Goal: Task Accomplishment & Management: Use online tool/utility

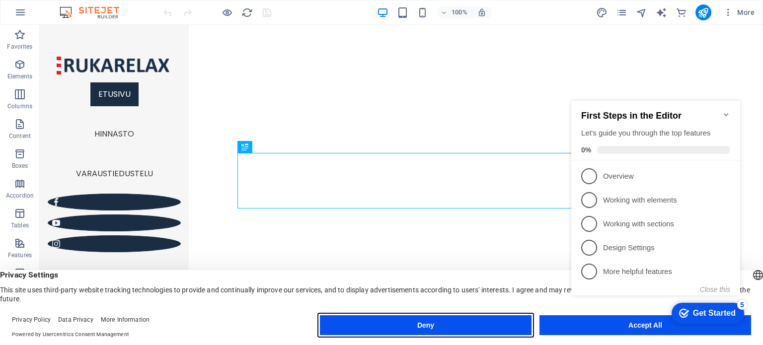
click at [433, 324] on button "Deny" at bounding box center [426, 325] width 212 height 20
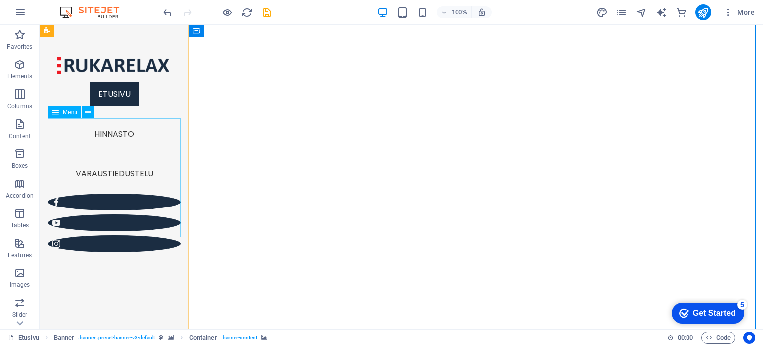
click at [121, 178] on nav "Etusivu Hinnasto Varaustiedustelu" at bounding box center [114, 134] width 133 height 119
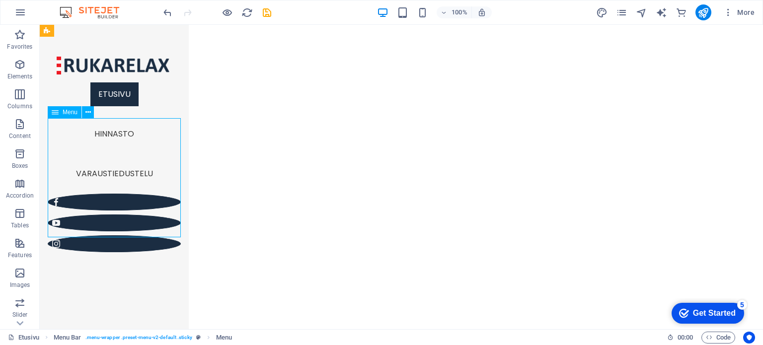
click at [120, 184] on nav "Etusivu Hinnasto Varaustiedustelu" at bounding box center [114, 134] width 133 height 119
click at [268, 9] on icon "save" at bounding box center [266, 12] width 11 height 11
click at [117, 194] on nav "Etusivu Hinnasto Varaustiedustelu" at bounding box center [114, 134] width 133 height 119
click at [103, 190] on nav "Etusivu Hinnasto Varaustiedustelu" at bounding box center [114, 134] width 133 height 119
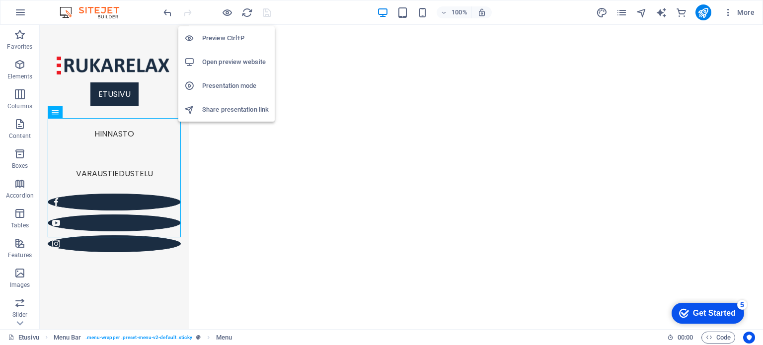
click at [223, 35] on h6 "Preview Ctrl+P" at bounding box center [235, 38] width 67 height 12
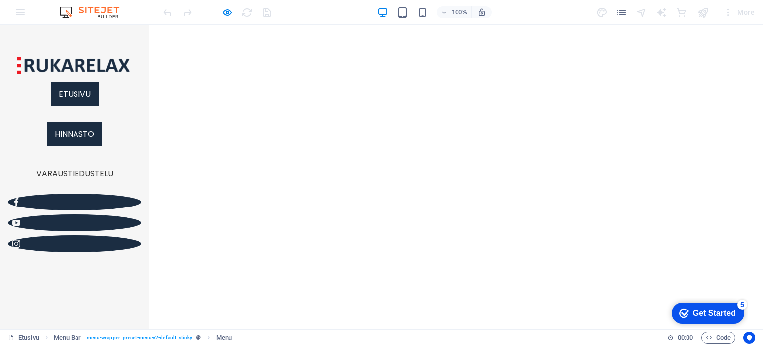
click at [77, 146] on link "Hinnasto" at bounding box center [75, 134] width 56 height 24
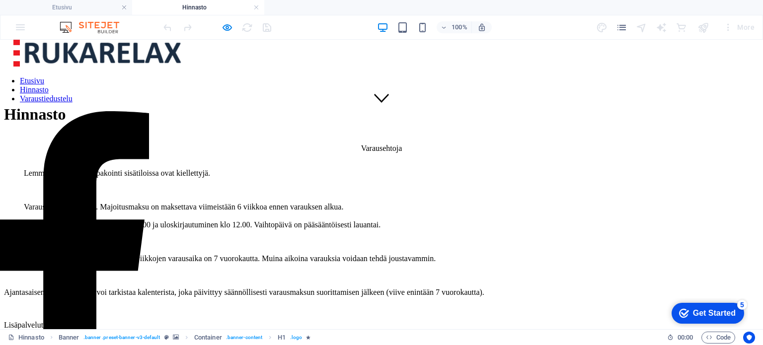
scroll to position [214, 0]
click at [418, 201] on div "Lemmikkieläimet ja tupakointi sisätiloissa ovat kiellettyjä. Varausmaksu on 200…" at bounding box center [381, 233] width 755 height 128
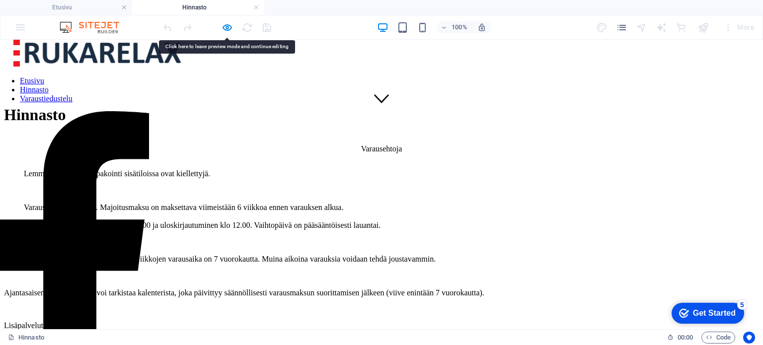
drag, startPoint x: 395, startPoint y: 216, endPoint x: 362, endPoint y: 211, distance: 33.6
click at [362, 211] on div "Lemmikkieläimet ja tupakointi sisätiloissa ovat kiellettyjä. Varausmaksu on 200…" at bounding box center [381, 233] width 755 height 128
click at [229, 27] on icon "button" at bounding box center [227, 27] width 11 height 11
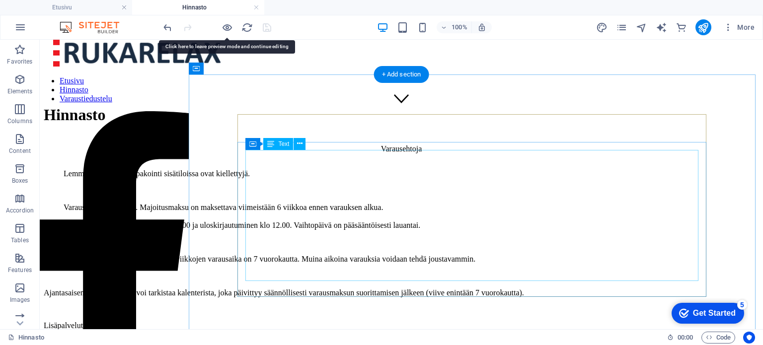
click at [360, 189] on div "Lemmikkieläimet ja tupakointi sisätiloissa ovat kiellettyjä. Varausmaksu on 200…" at bounding box center [401, 233] width 715 height 128
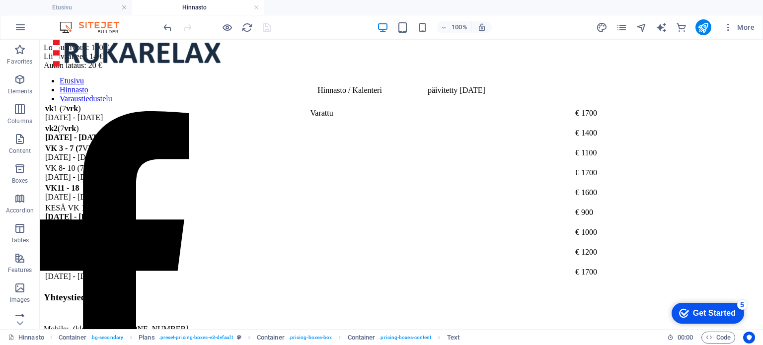
scroll to position [519, 0]
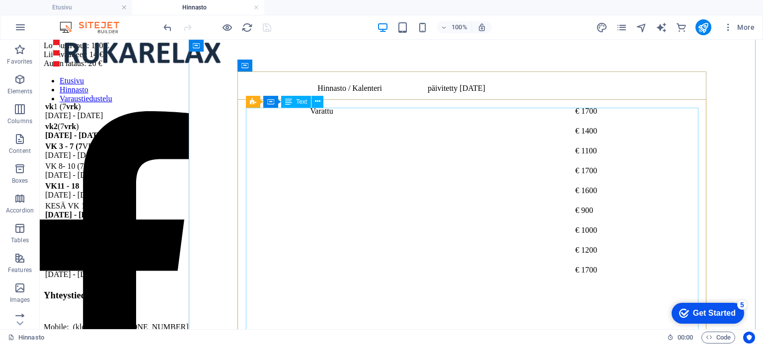
click at [419, 142] on div "vk 1 (7 vrk ) [DATE] - [DATE] [GEOGRAPHIC_DATA] € 1700 vk 2 (7 vrk ) [DATE] - […" at bounding box center [401, 191] width 715 height 180
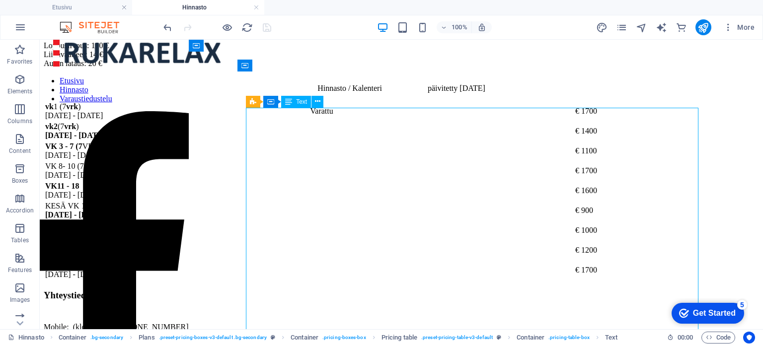
click at [300, 149] on div "vk 1 (7 vrk ) [DATE] - [DATE] [GEOGRAPHIC_DATA] € 1700 vk 2 (7 vrk ) [DATE] - […" at bounding box center [401, 191] width 715 height 180
click at [316, 99] on icon at bounding box center [317, 101] width 5 height 10
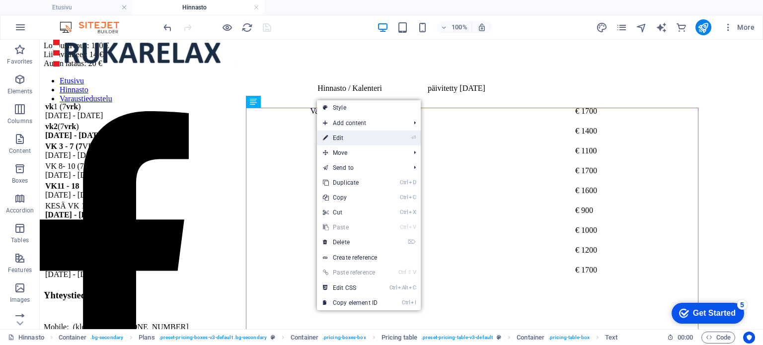
click at [343, 137] on link "⏎ Edit" at bounding box center [350, 138] width 67 height 15
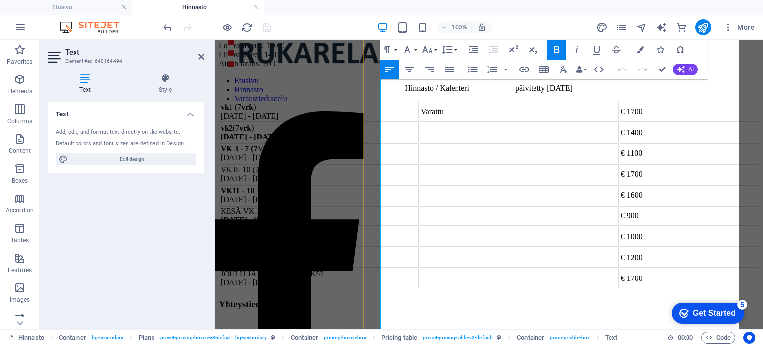
scroll to position [610, 0]
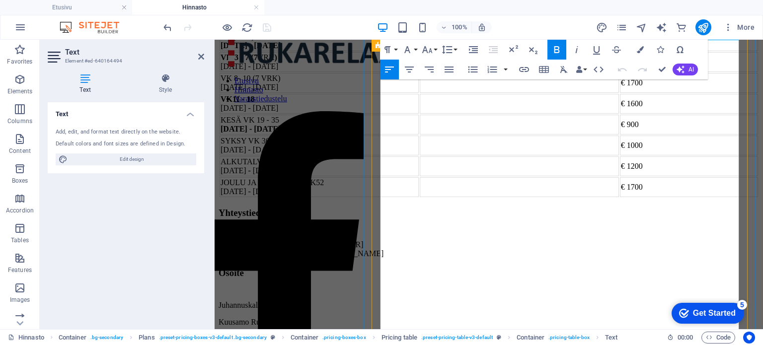
click at [515, 72] on td at bounding box center [519, 62] width 199 height 20
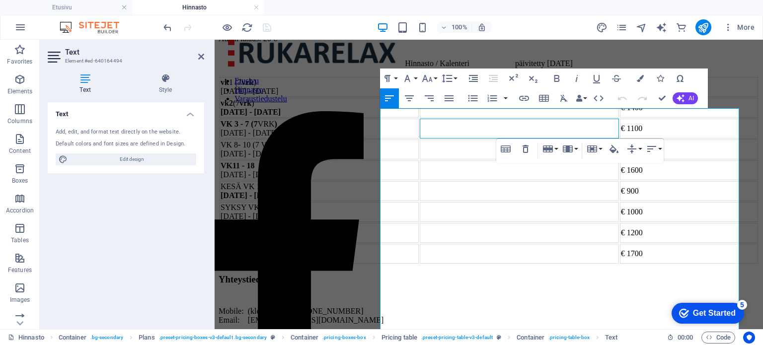
scroll to position [538, 0]
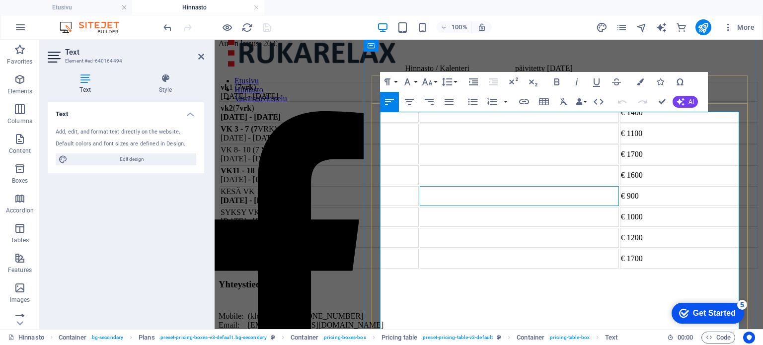
click at [554, 206] on td at bounding box center [519, 196] width 199 height 20
click at [419, 185] on td "VK 11 - 18 [DATE] - [DATE]" at bounding box center [319, 175] width 199 height 20
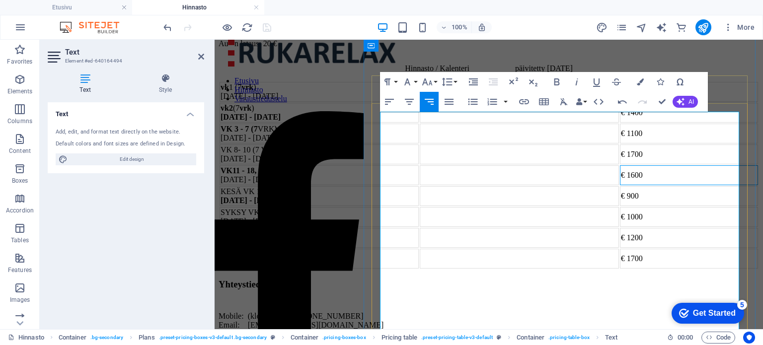
click at [668, 185] on td "€ 1600" at bounding box center [689, 175] width 138 height 20
click at [419, 185] on td "VK 11 - 18, [DATE] - [DATE]" at bounding box center [319, 175] width 199 height 20
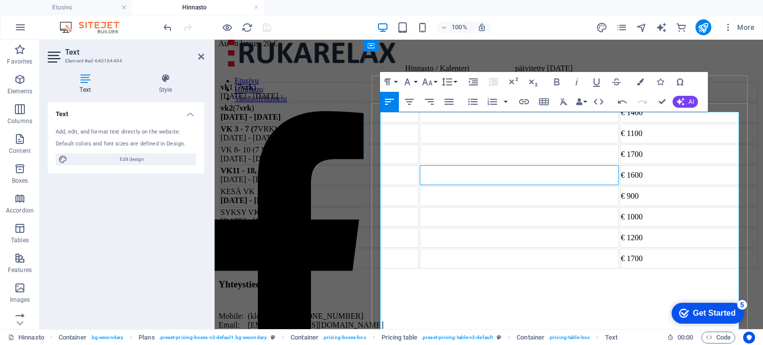
click at [528, 185] on td at bounding box center [519, 175] width 199 height 20
click at [683, 185] on td "€ 1600" at bounding box center [689, 175] width 138 height 20
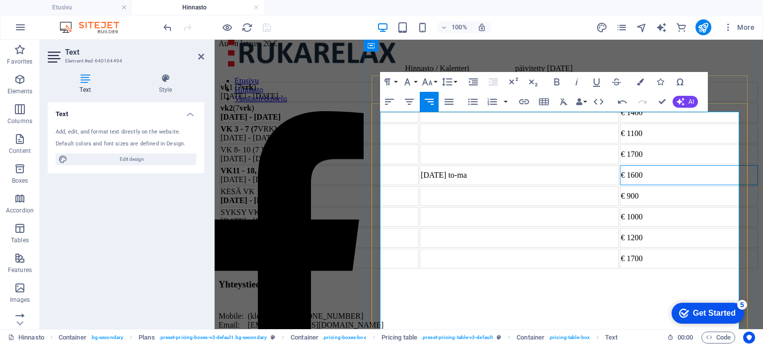
click at [659, 185] on td "€ 1600" at bounding box center [689, 175] width 138 height 20
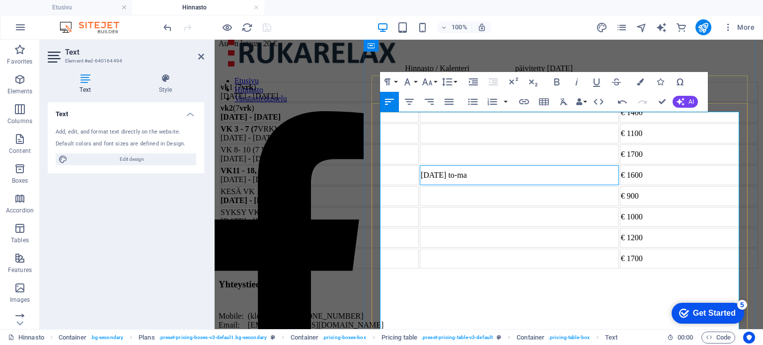
click at [515, 185] on td "[DATE] to-ma" at bounding box center [519, 175] width 199 height 20
click at [533, 123] on td at bounding box center [519, 113] width 199 height 20
click at [604, 185] on td "( [DATE] to-ma)" at bounding box center [519, 175] width 199 height 20
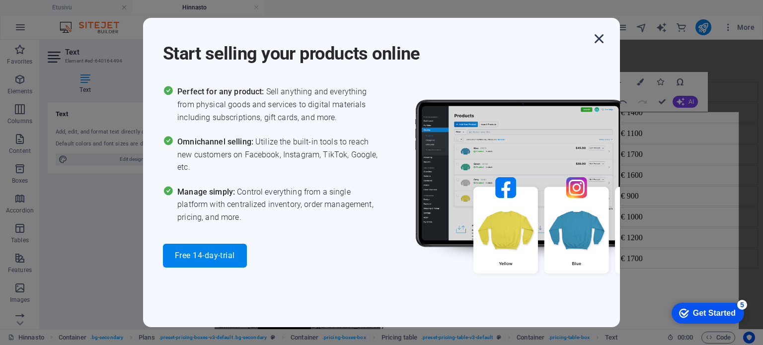
click at [598, 33] on icon "button" at bounding box center [599, 39] width 18 height 18
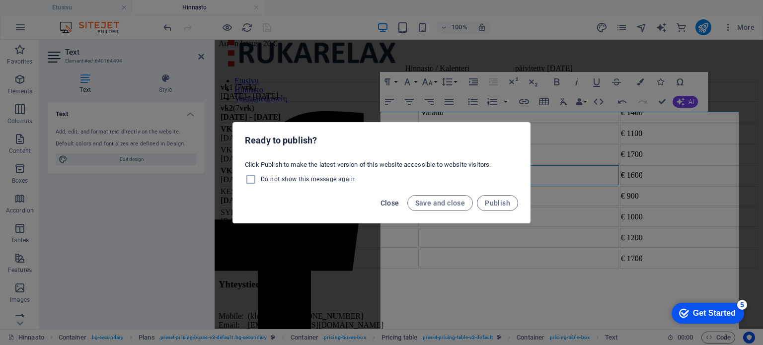
click at [388, 200] on span "Close" at bounding box center [389, 203] width 19 height 8
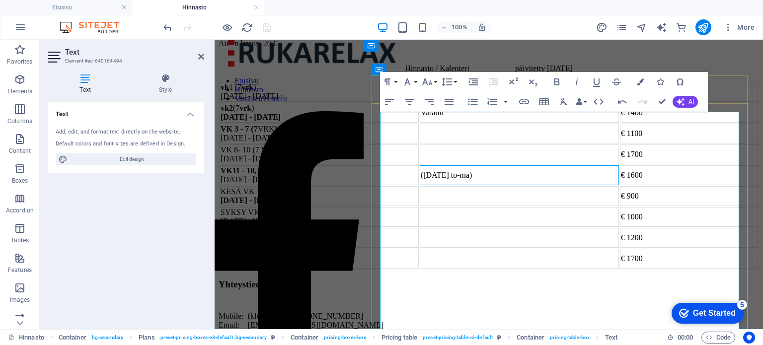
click at [602, 185] on td "( [DATE] to-ma)" at bounding box center [519, 175] width 199 height 20
click at [419, 185] on td "VK 11 - 18, [DATE] - [DATE]" at bounding box center [319, 175] width 199 height 20
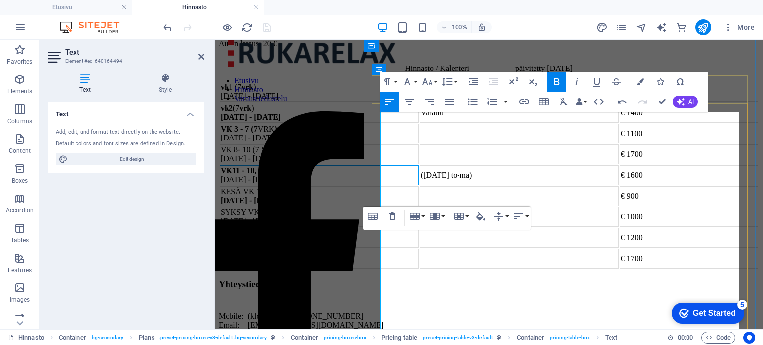
click at [419, 185] on td "VK 11 - 18, [DATE] - [DATE]" at bounding box center [319, 175] width 199 height 20
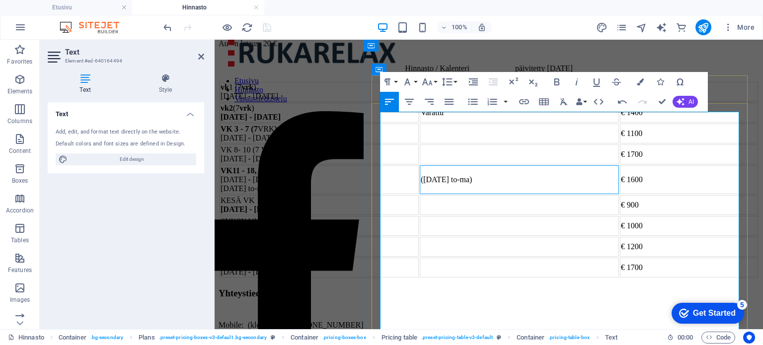
drag, startPoint x: 600, startPoint y: 264, endPoint x: 521, endPoint y: 265, distance: 79.5
click at [521, 194] on td "([DATE] to-ma)" at bounding box center [519, 179] width 199 height 29
click at [729, 123] on td "€ 1400" at bounding box center [689, 113] width 138 height 20
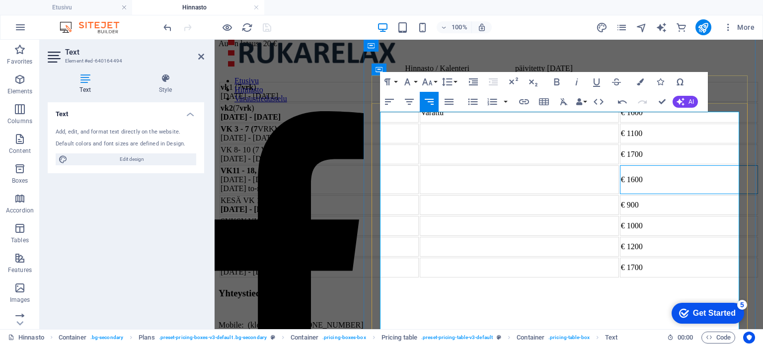
click at [718, 194] on td "€ 1600" at bounding box center [689, 179] width 138 height 29
click at [737, 194] on td "€ 1600" at bounding box center [689, 179] width 138 height 29
click at [522, 164] on td at bounding box center [519, 155] width 199 height 20
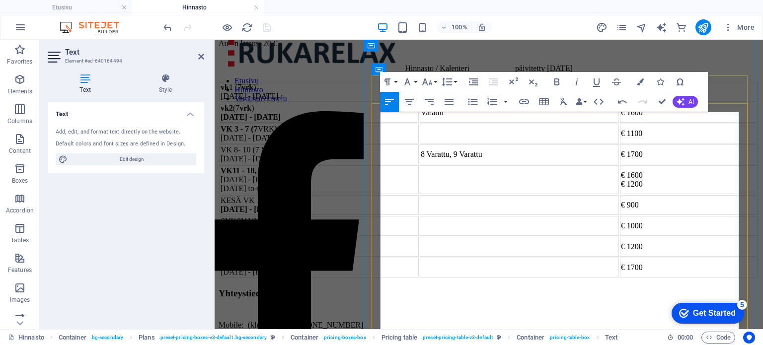
click at [728, 194] on td "€ 1600 € 1200" at bounding box center [689, 179] width 138 height 29
click at [707, 194] on td "€ 1600 € 1200" at bounding box center [689, 179] width 138 height 29
click at [419, 194] on td "VK 11 - 18, [DATE] - [DATE] [DATE] to-ma" at bounding box center [319, 179] width 199 height 29
click at [698, 194] on td "€ 1600 € 1200" at bounding box center [689, 179] width 138 height 29
click at [419, 194] on td "VK 11 - 18, [DATE] - [DATE] [DATE] to-ma" at bounding box center [319, 179] width 199 height 29
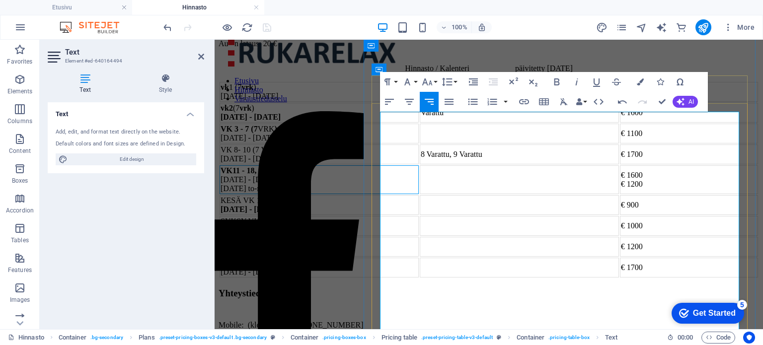
click at [695, 194] on td "€ 1600 € 1200" at bounding box center [689, 179] width 138 height 29
click at [419, 194] on td "VK 11 - 18, [DATE] - [DATE] [DATE] to-ma" at bounding box center [319, 179] width 199 height 29
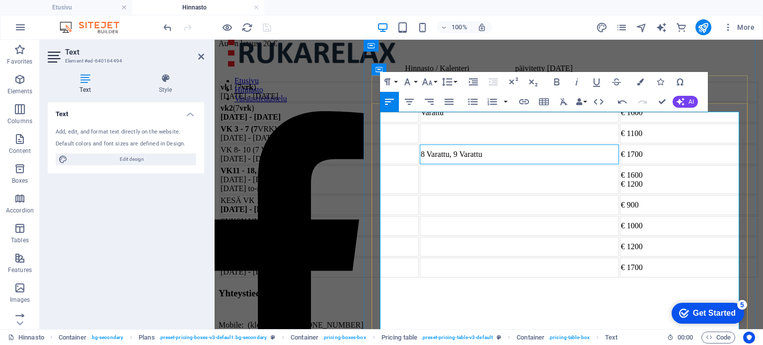
click at [590, 164] on td "8 Varattu, 9 Varattu" at bounding box center [519, 155] width 199 height 20
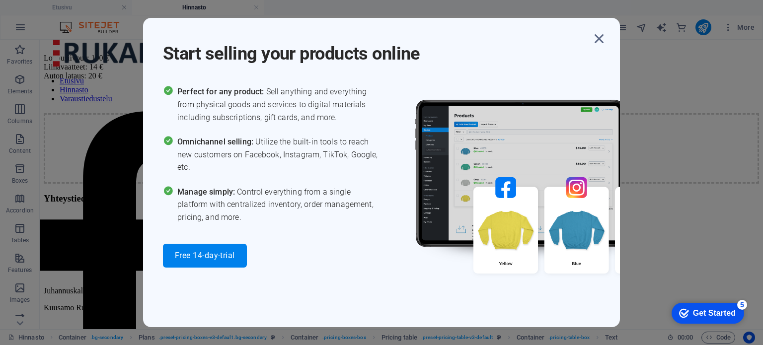
scroll to position [515, 0]
click at [598, 40] on icon "button" at bounding box center [599, 39] width 18 height 18
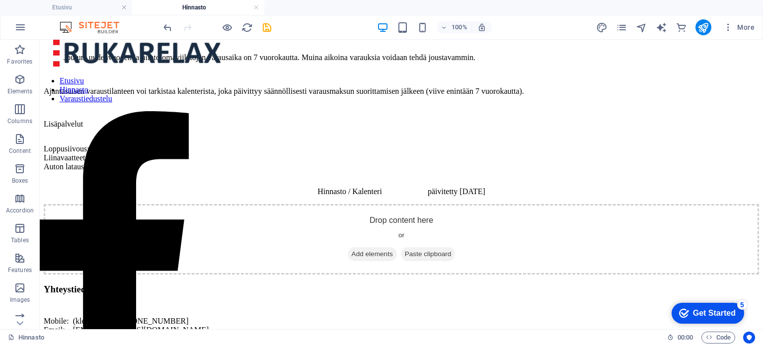
scroll to position [416, 0]
click at [166, 25] on icon "undo" at bounding box center [167, 27] width 11 height 11
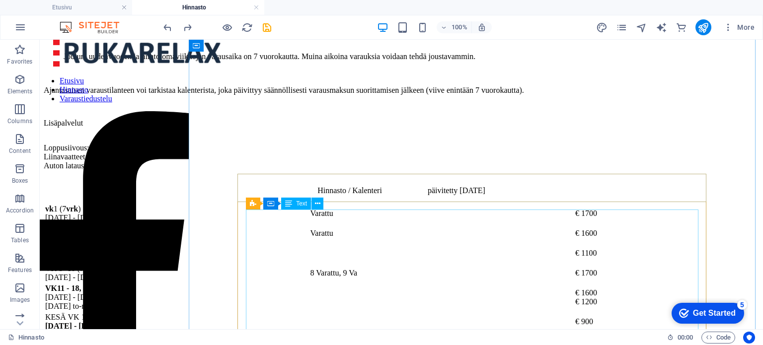
click at [476, 319] on div "vk 1 (7 vrk ) [DATE] - [DATE] [GEOGRAPHIC_DATA] € 1700 vk 2 (7 vrk ) [DATE] - […" at bounding box center [401, 297] width 715 height 189
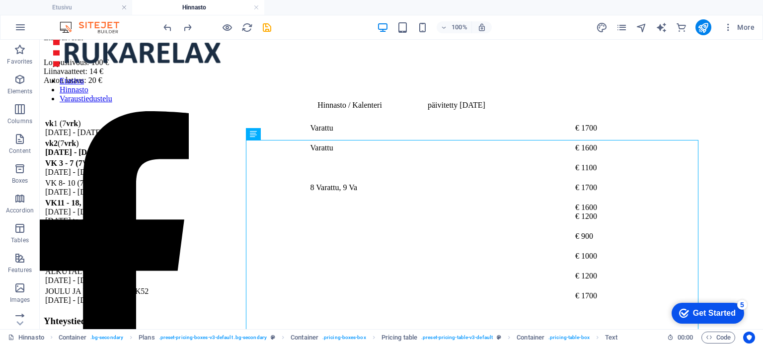
scroll to position [541, 0]
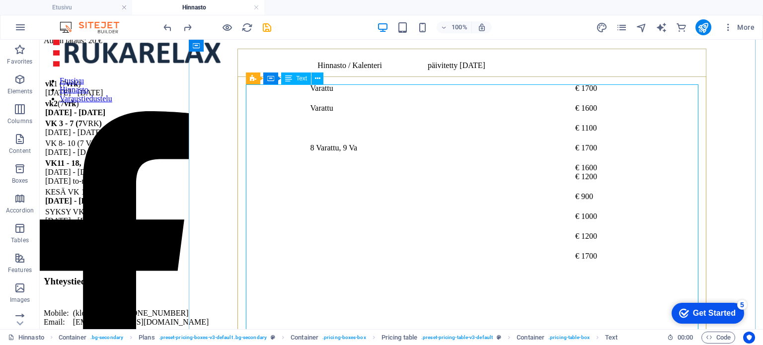
click at [469, 196] on div "vk 1 (7 vrk ) [DATE] - [DATE] [GEOGRAPHIC_DATA] € 1700 vk 2 (7 vrk ) [DATE] - […" at bounding box center [401, 172] width 715 height 189
click at [318, 78] on icon at bounding box center [317, 79] width 5 height 10
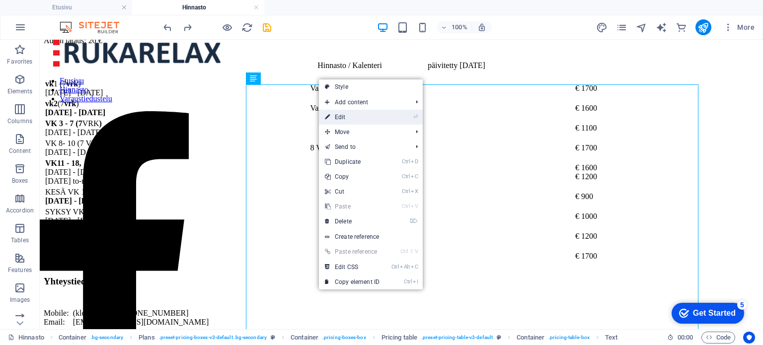
click at [338, 123] on link "⏎ Edit" at bounding box center [352, 117] width 67 height 15
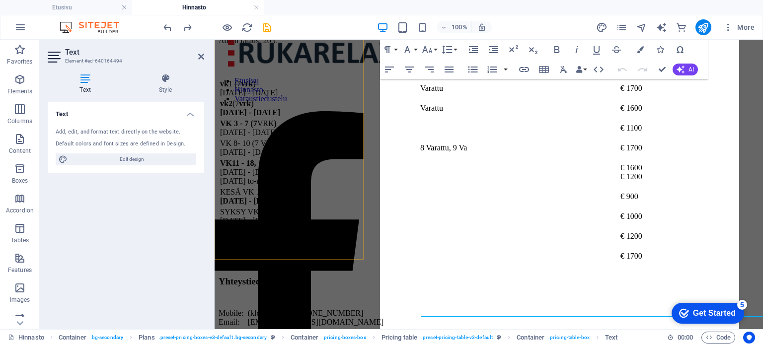
scroll to position [610, 0]
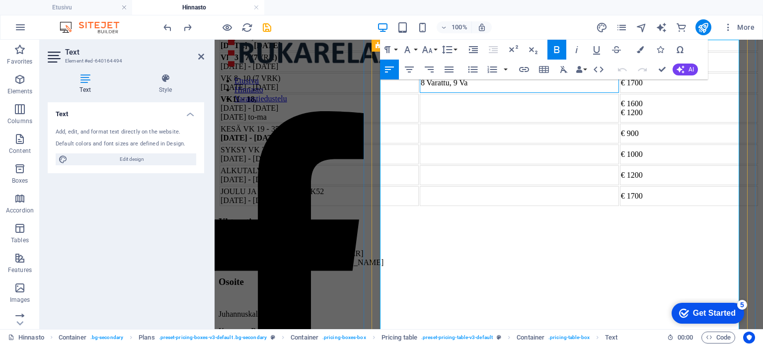
click at [576, 93] on td "8 Varattu, 9 Va" at bounding box center [519, 83] width 199 height 20
click at [202, 53] on icon at bounding box center [201, 57] width 6 height 8
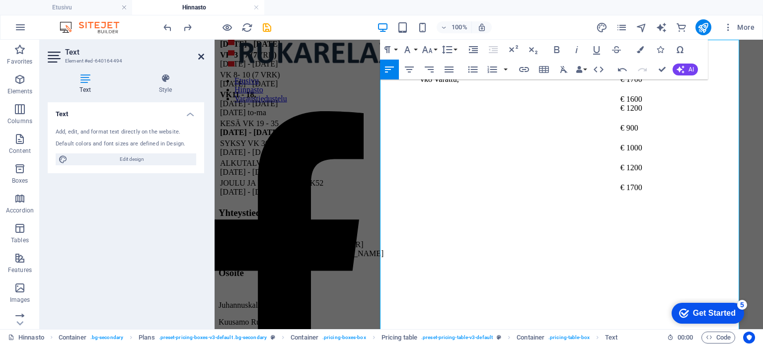
scroll to position [586, 0]
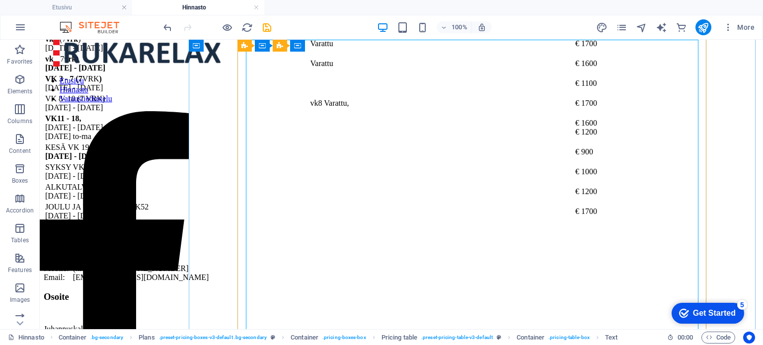
click at [686, 88] on div "vk 1 (7 vrk ) [DATE] - [DATE] [GEOGRAPHIC_DATA] € 1700 vk 2 (7 vrk ) [DATE] - […" at bounding box center [401, 127] width 715 height 189
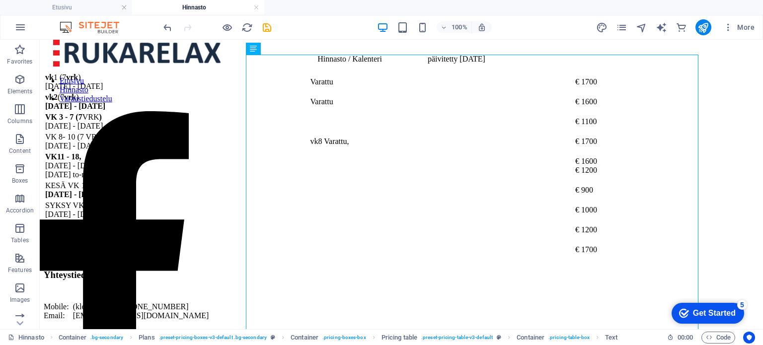
scroll to position [540, 0]
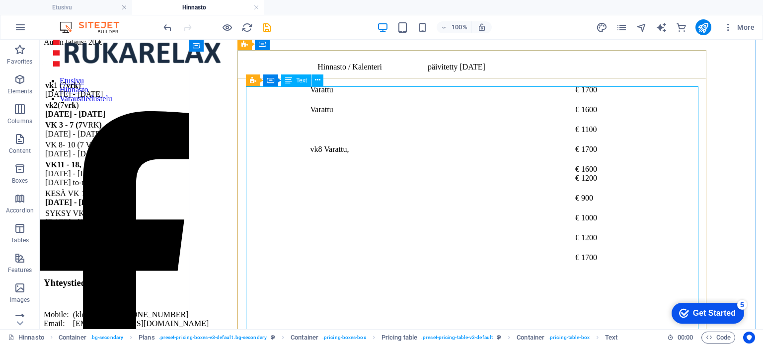
click at [689, 135] on div "vk 1 (7 vrk ) [DATE] - [DATE] [GEOGRAPHIC_DATA] € 1700 vk 2 (7 vrk ) [DATE] - […" at bounding box center [401, 173] width 715 height 189
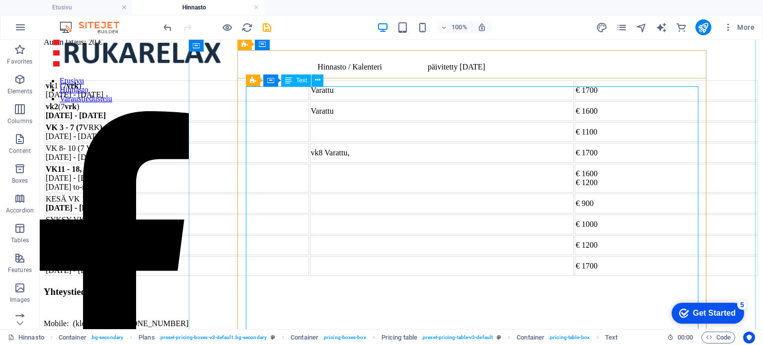
scroll to position [610, 0]
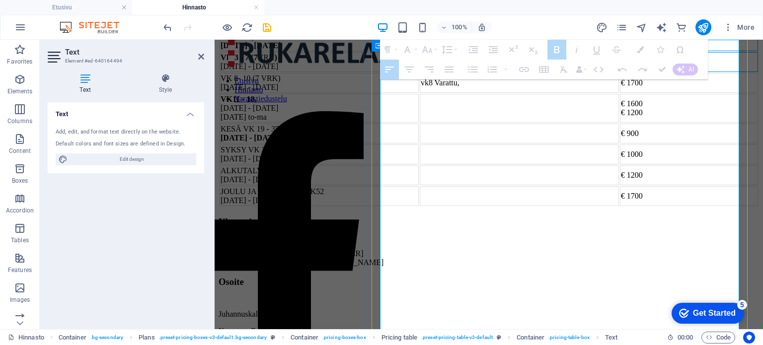
drag, startPoint x: 864, startPoint y: 135, endPoint x: 728, endPoint y: 87, distance: 144.0
click at [728, 87] on tbody "vk 1 (7 vrk ) [DATE] - [DATE] [GEOGRAPHIC_DATA] € 1700 vk 2 (7 vrk ) [DATE] - […" at bounding box center [489, 108] width 538 height 196
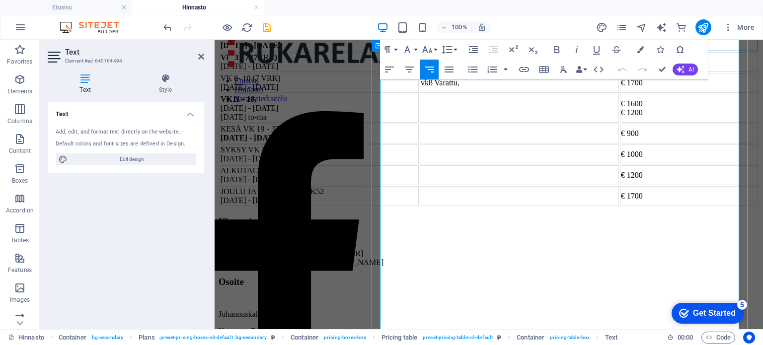
click at [728, 51] on td "€ 1600" at bounding box center [689, 41] width 138 height 20
click at [592, 72] on td at bounding box center [519, 62] width 199 height 20
click at [267, 27] on icon "save" at bounding box center [266, 27] width 11 height 11
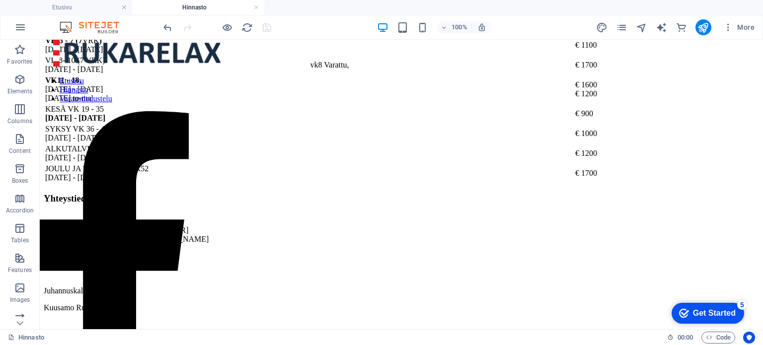
scroll to position [620, 0]
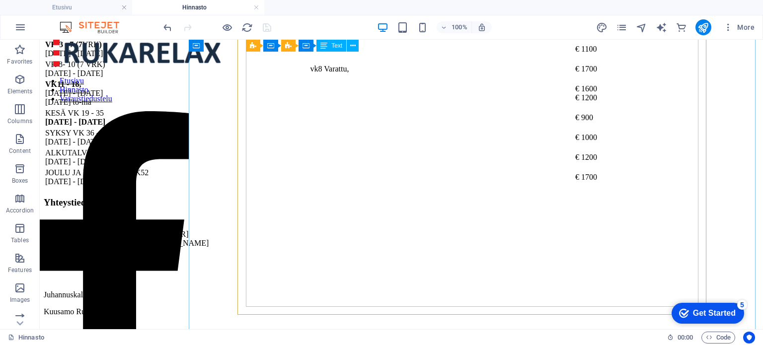
click at [282, 141] on div "vk 1 (7 vrk ) [DATE] - [DATE] [GEOGRAPHIC_DATA] € 1700 vk 2 (7 vrk ) [DATE] - […" at bounding box center [401, 93] width 715 height 189
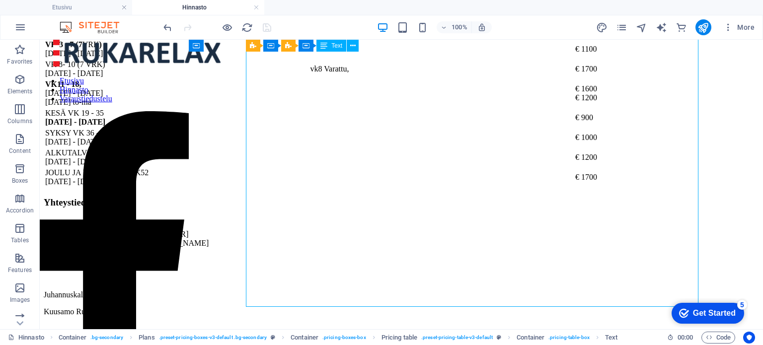
click at [282, 141] on div "vk 1 (7 vrk ) [DATE] - [DATE] [GEOGRAPHIC_DATA] € 1700 vk 2 (7 vrk ) [DATE] - […" at bounding box center [401, 93] width 715 height 189
click at [312, 188] on div "vk 1 (7 vrk ) [DATE] - [DATE] [GEOGRAPHIC_DATA] € 1700 vk 2 (7 vrk ) [DATE] - […" at bounding box center [401, 93] width 715 height 189
click at [305, 186] on div "vk 1 (7 vrk ) [DATE] - [DATE] [GEOGRAPHIC_DATA] € 1700 vk 2 (7 vrk ) [DATE] - […" at bounding box center [401, 93] width 715 height 189
click at [306, 186] on div "vk 1 (7 vrk ) [DATE] - [DATE] [GEOGRAPHIC_DATA] € 1700 vk 2 (7 vrk ) [DATE] - […" at bounding box center [401, 93] width 715 height 189
click at [298, 188] on div "vk 1 (7 vrk ) [DATE] - [DATE] [GEOGRAPHIC_DATA] € 1700 vk 2 (7 vrk ) [DATE] - […" at bounding box center [401, 93] width 715 height 189
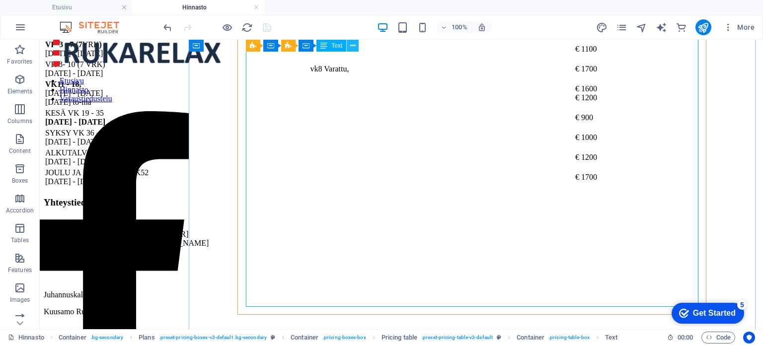
click at [352, 46] on icon at bounding box center [352, 46] width 5 height 10
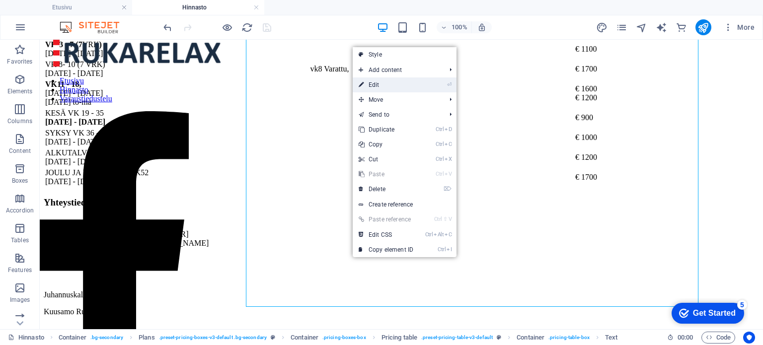
click at [377, 86] on link "⏎ Edit" at bounding box center [386, 84] width 67 height 15
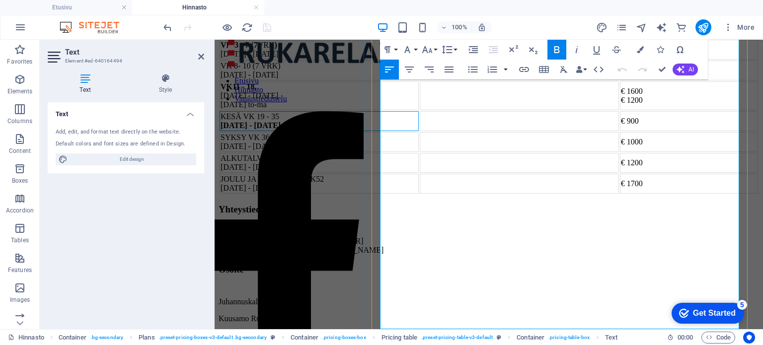
click at [419, 131] on td "KESÄ VK 19 - 35 [DATE] - [DATE]" at bounding box center [319, 121] width 199 height 20
click at [419, 152] on td "SYKSY VK 36 - 48 [DATE] - [DATE]" at bounding box center [319, 142] width 199 height 20
click at [419, 173] on td "ALKUTALVI VK 49 - 51 [DATE] - [DATE]" at bounding box center [319, 163] width 199 height 20
click at [419, 173] on td "ALKUTALVI VK 49 - 51 2025 [DATE] - [DATE]" at bounding box center [319, 163] width 199 height 20
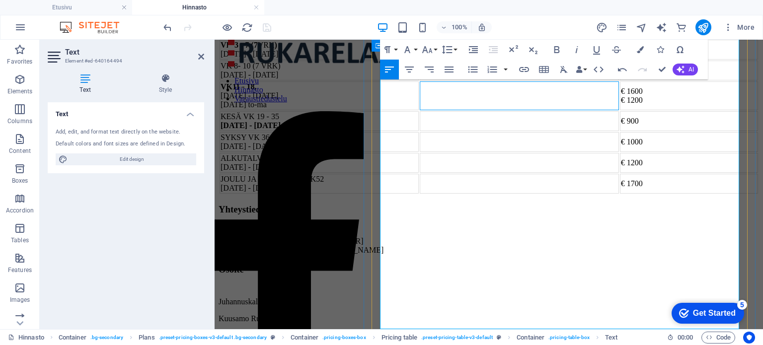
click at [554, 110] on td at bounding box center [519, 95] width 199 height 29
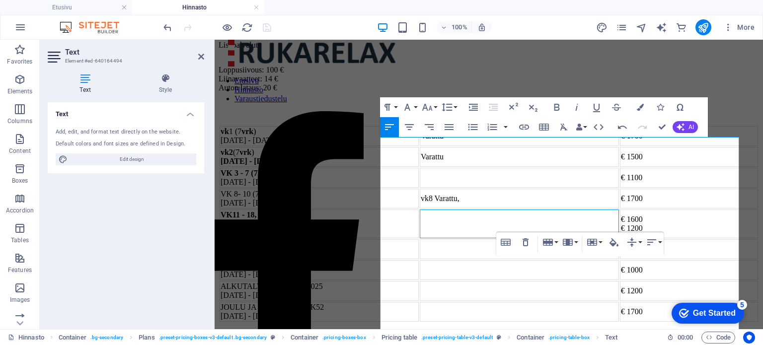
scroll to position [489, 0]
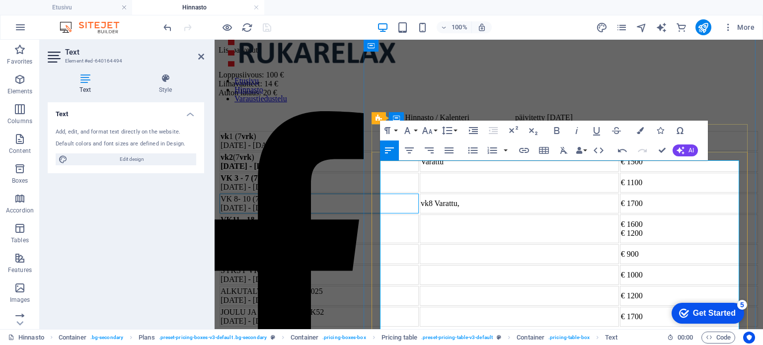
click at [419, 214] on td "VK 8- 10 (7 VRK) [DATE] - [DATE]" at bounding box center [319, 204] width 199 height 20
click at [578, 172] on td "Varattu" at bounding box center [519, 162] width 199 height 20
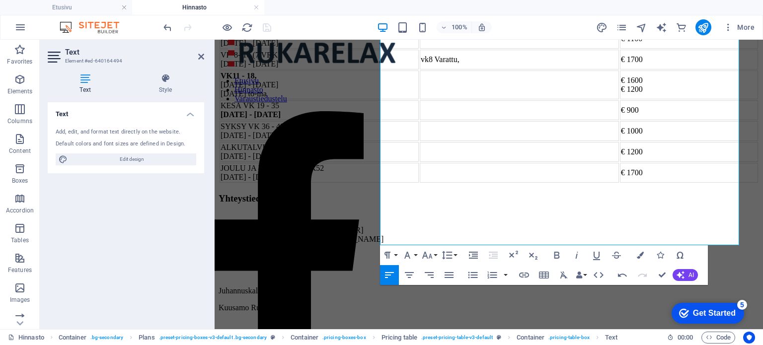
scroll to position [677, 0]
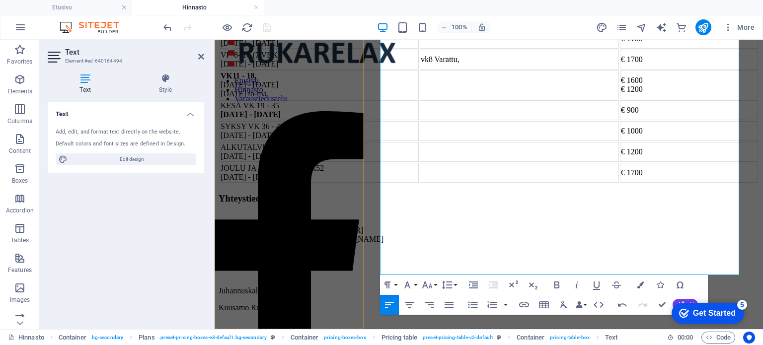
click at [334, 103] on nav "Etusivu Hinnasto Varaustiedustelu" at bounding box center [289, 89] width 149 height 27
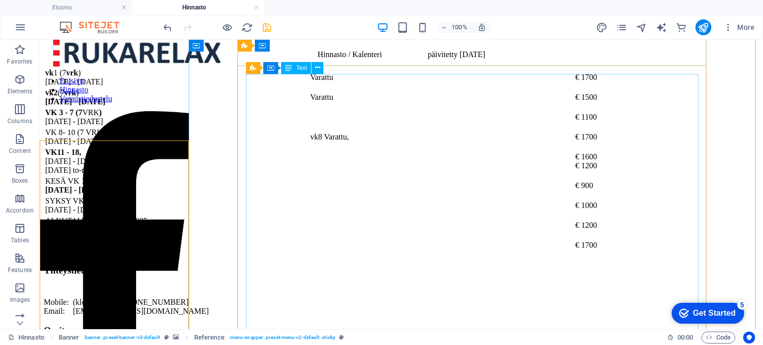
scroll to position [550, 0]
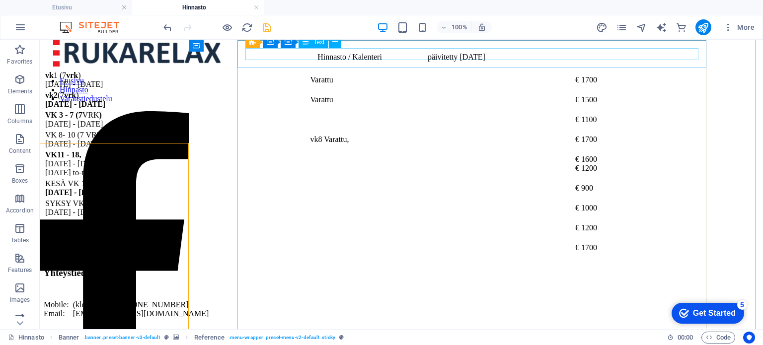
click at [554, 53] on div "Hinnasto / Kalenteri päivitetty [DATE]" at bounding box center [401, 57] width 715 height 9
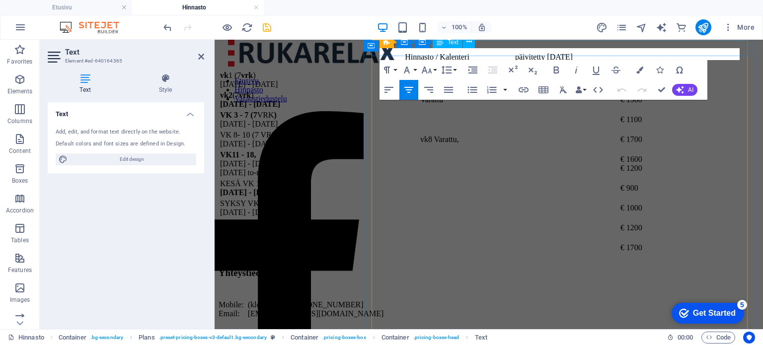
scroll to position [574, 0]
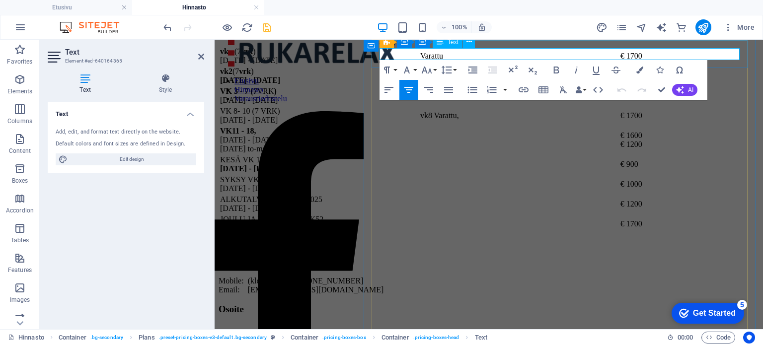
click at [636, 38] on p "Hinnasto / Kalenteri päivitetty [DATE]" at bounding box center [489, 33] width 540 height 9
click at [161, 212] on div "Text Add, edit, and format text directly on the website. Default colors and fon…" at bounding box center [126, 211] width 156 height 219
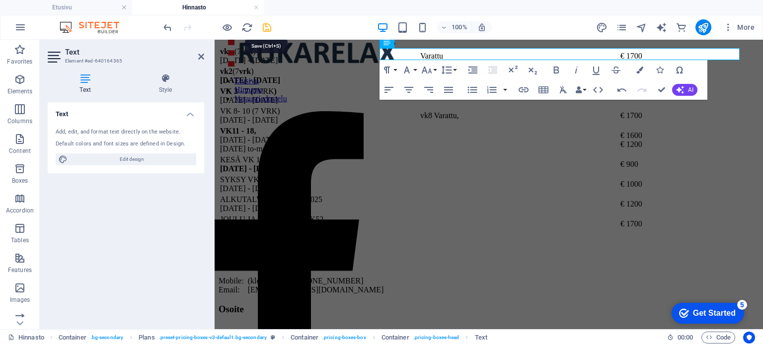
click at [265, 26] on icon "save" at bounding box center [266, 27] width 11 height 11
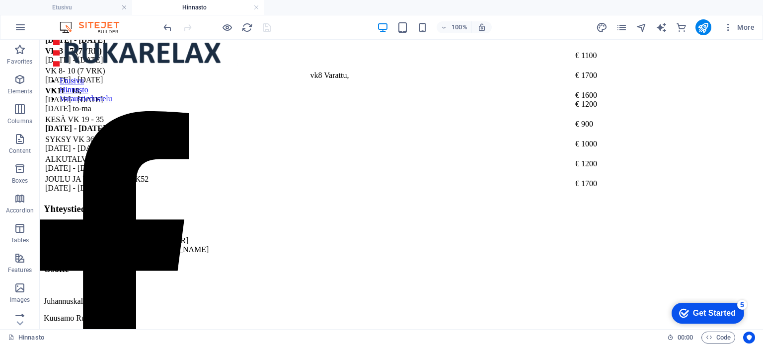
scroll to position [615, 0]
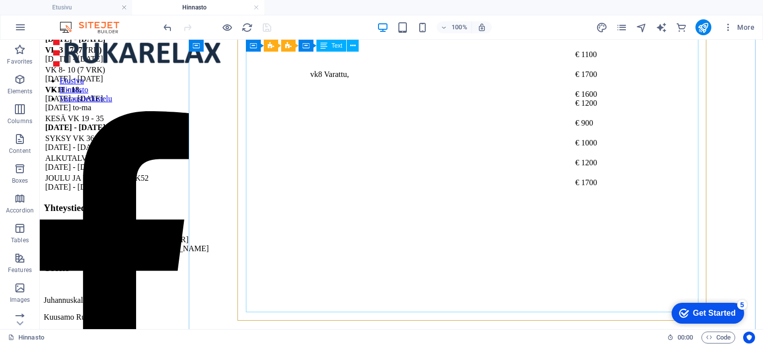
click at [266, 193] on div "vk 1 (7 vrk ) [DATE] - [DATE] [GEOGRAPHIC_DATA] € 1700 vk 2 (7 vrk ) [DATE] - […" at bounding box center [401, 98] width 715 height 189
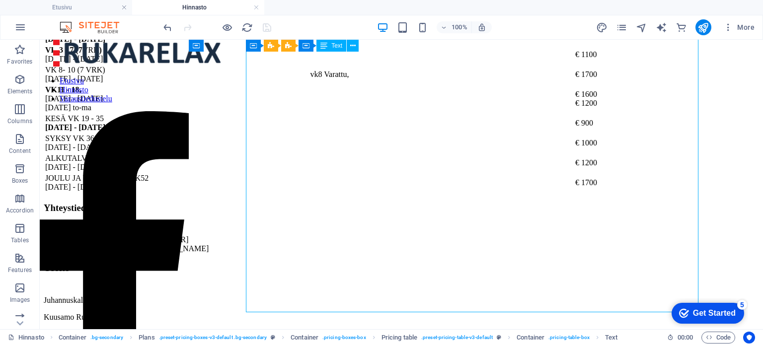
click at [266, 193] on div "vk 1 (7 vrk ) [DATE] - [DATE] [GEOGRAPHIC_DATA] € 1700 vk 2 (7 vrk ) [DATE] - […" at bounding box center [401, 98] width 715 height 189
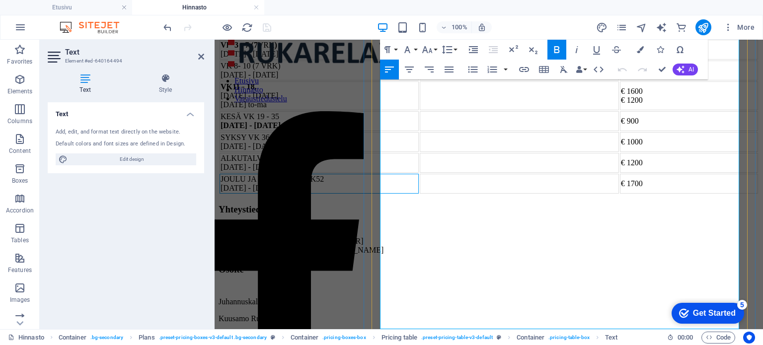
click at [398, 194] on td "JOULU JA UUSI VUOSI VK52 [DATE] - [DATE]" at bounding box center [319, 184] width 199 height 20
click at [129, 217] on div "Text Add, edit, and format text directly on the website. Default colors and fon…" at bounding box center [126, 211] width 156 height 219
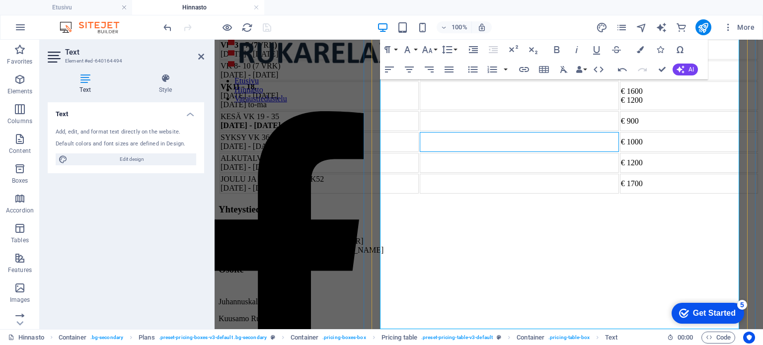
click at [540, 152] on td at bounding box center [519, 142] width 199 height 20
click at [287, 27] on div "100% More" at bounding box center [459, 27] width 597 height 16
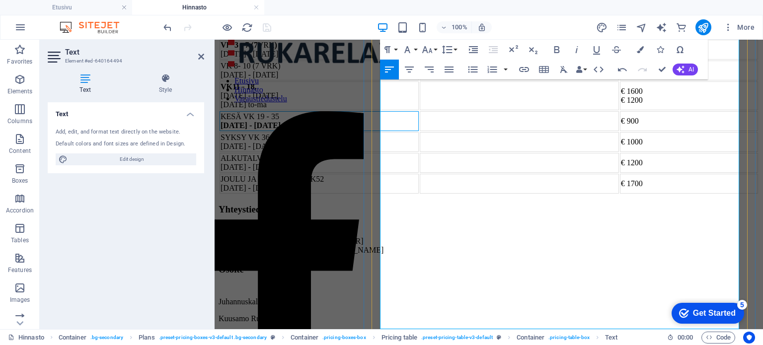
click at [419, 131] on td "KESÄ VK 19 - 35 [DATE] - [DATE]" at bounding box center [319, 121] width 199 height 20
click at [127, 226] on div "Text Add, edit, and format text directly on the website. Default colors and fon…" at bounding box center [126, 211] width 156 height 219
click at [205, 57] on aside "Text Element #ed-640164494 Text Style Text Add, edit, and format text directly …" at bounding box center [127, 185] width 175 height 290
click at [201, 55] on icon at bounding box center [201, 57] width 6 height 8
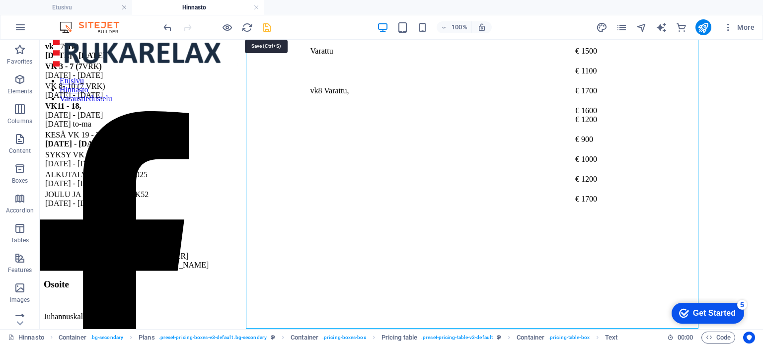
click at [265, 26] on icon "save" at bounding box center [266, 27] width 11 height 11
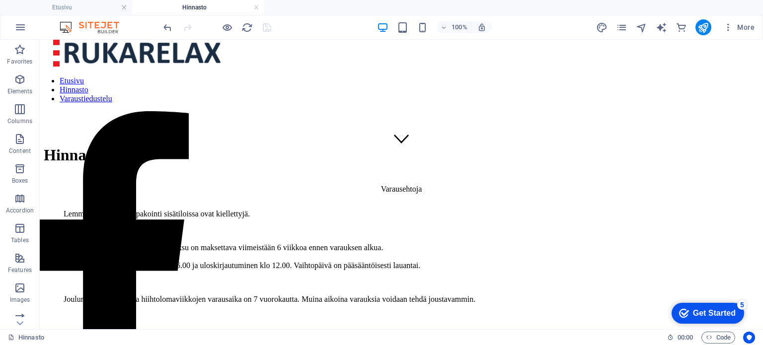
scroll to position [180, 0]
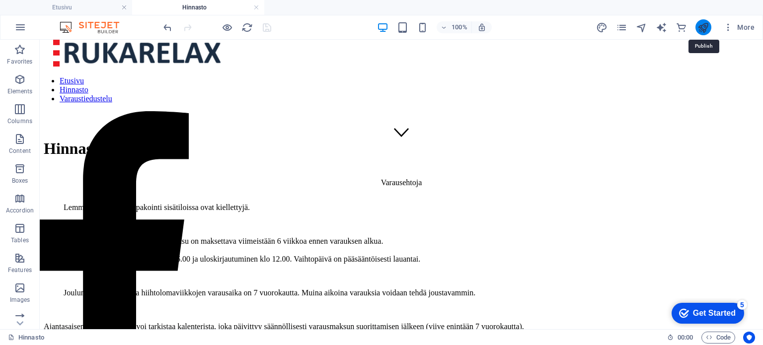
click at [704, 24] on icon "publish" at bounding box center [702, 27] width 11 height 11
